Goal: Transaction & Acquisition: Purchase product/service

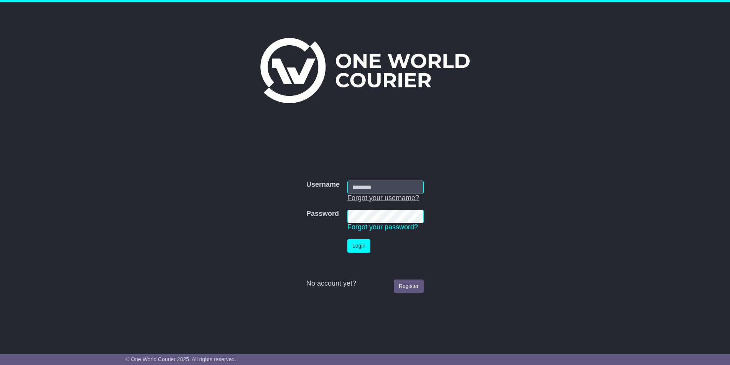
type input "**********"
click at [358, 246] on button "Login" at bounding box center [358, 245] width 23 height 13
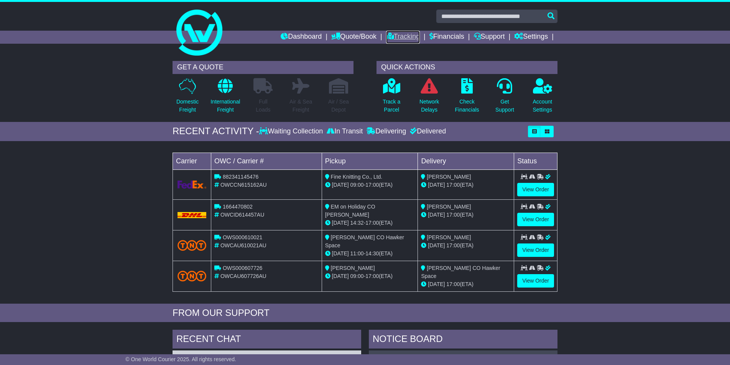
click at [391, 37] on link "Tracking" at bounding box center [403, 37] width 34 height 13
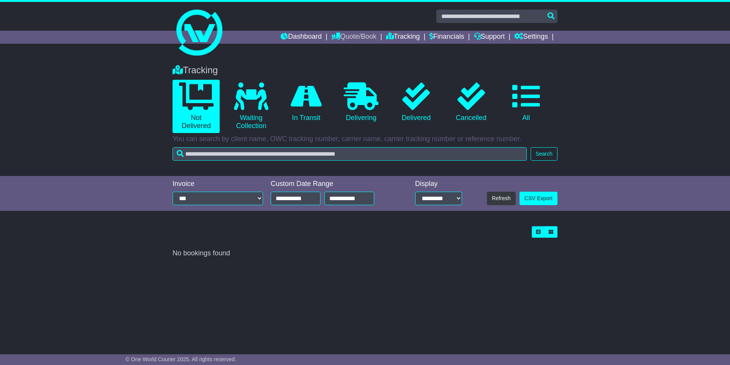
click at [360, 38] on link "Quote/Book" at bounding box center [353, 37] width 45 height 13
click at [335, 50] on link "Domestic" at bounding box center [362, 50] width 61 height 8
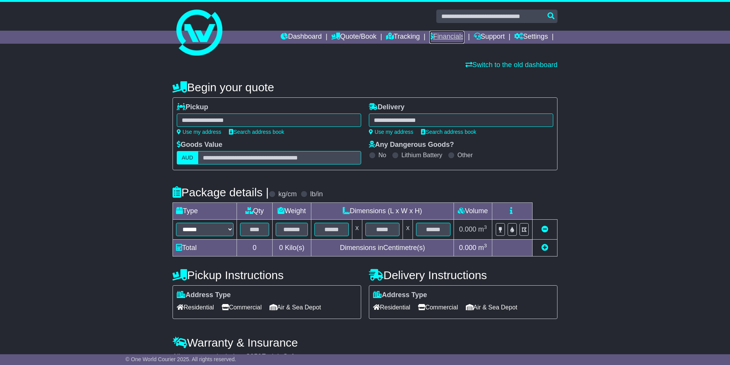
click at [442, 36] on link "Financials" at bounding box center [446, 37] width 35 height 13
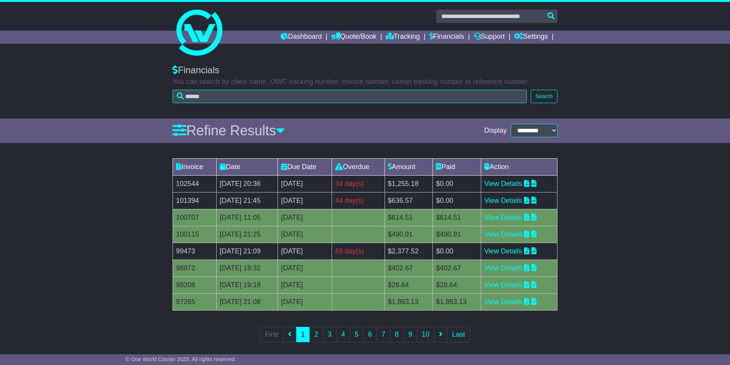
scroll to position [6, 0]
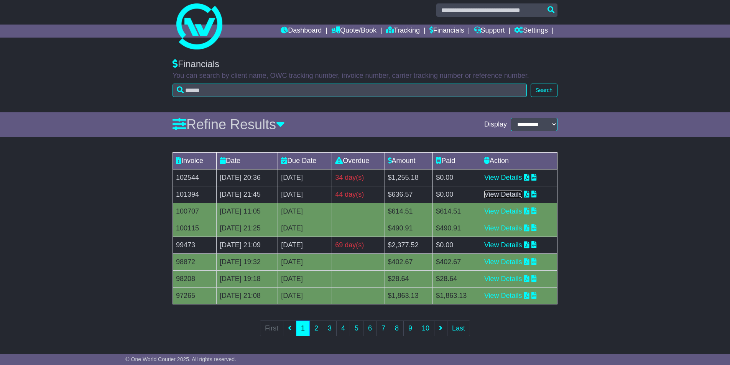
click at [505, 193] on link "View Details" at bounding box center [503, 195] width 38 height 8
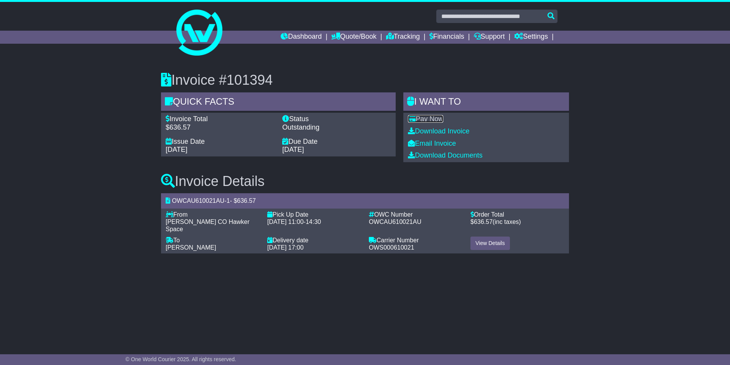
click at [436, 120] on link "Pay Now" at bounding box center [425, 119] width 35 height 8
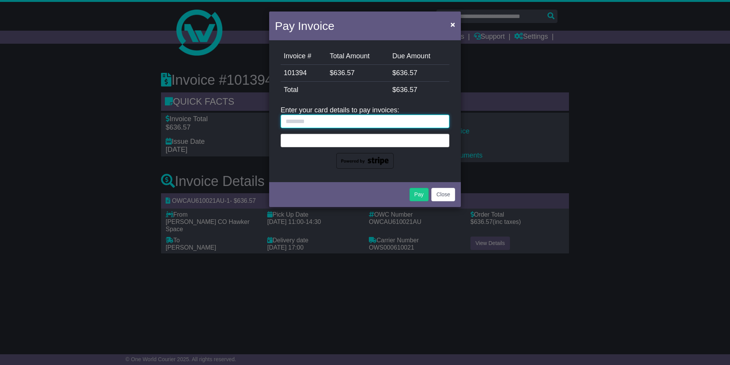
click at [301, 117] on input "text" at bounding box center [365, 121] width 169 height 13
click at [303, 123] on input "text" at bounding box center [365, 121] width 169 height 13
type input "**********"
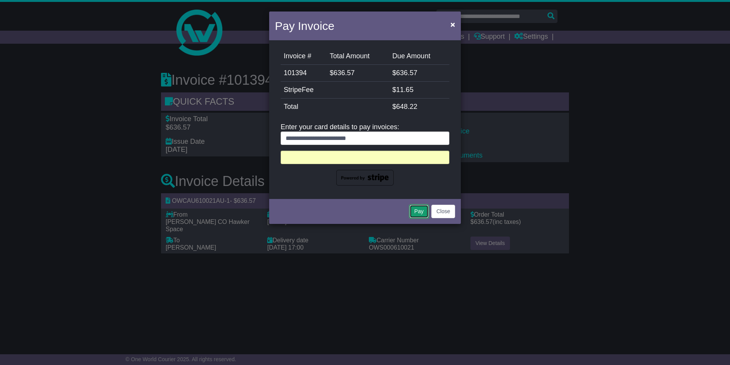
click at [419, 213] on button "Pay" at bounding box center [418, 211] width 19 height 13
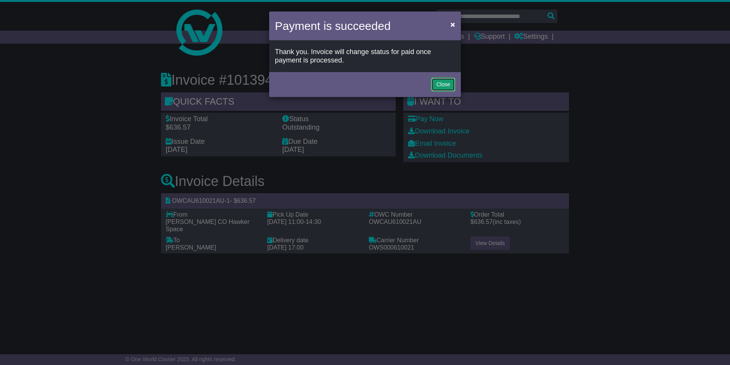
click at [440, 87] on button "Close" at bounding box center [443, 84] width 24 height 13
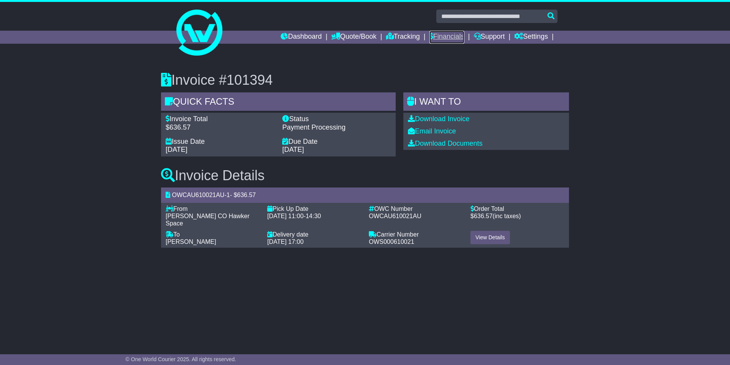
click at [443, 39] on link "Financials" at bounding box center [446, 37] width 35 height 13
